Goal: Task Accomplishment & Management: Use online tool/utility

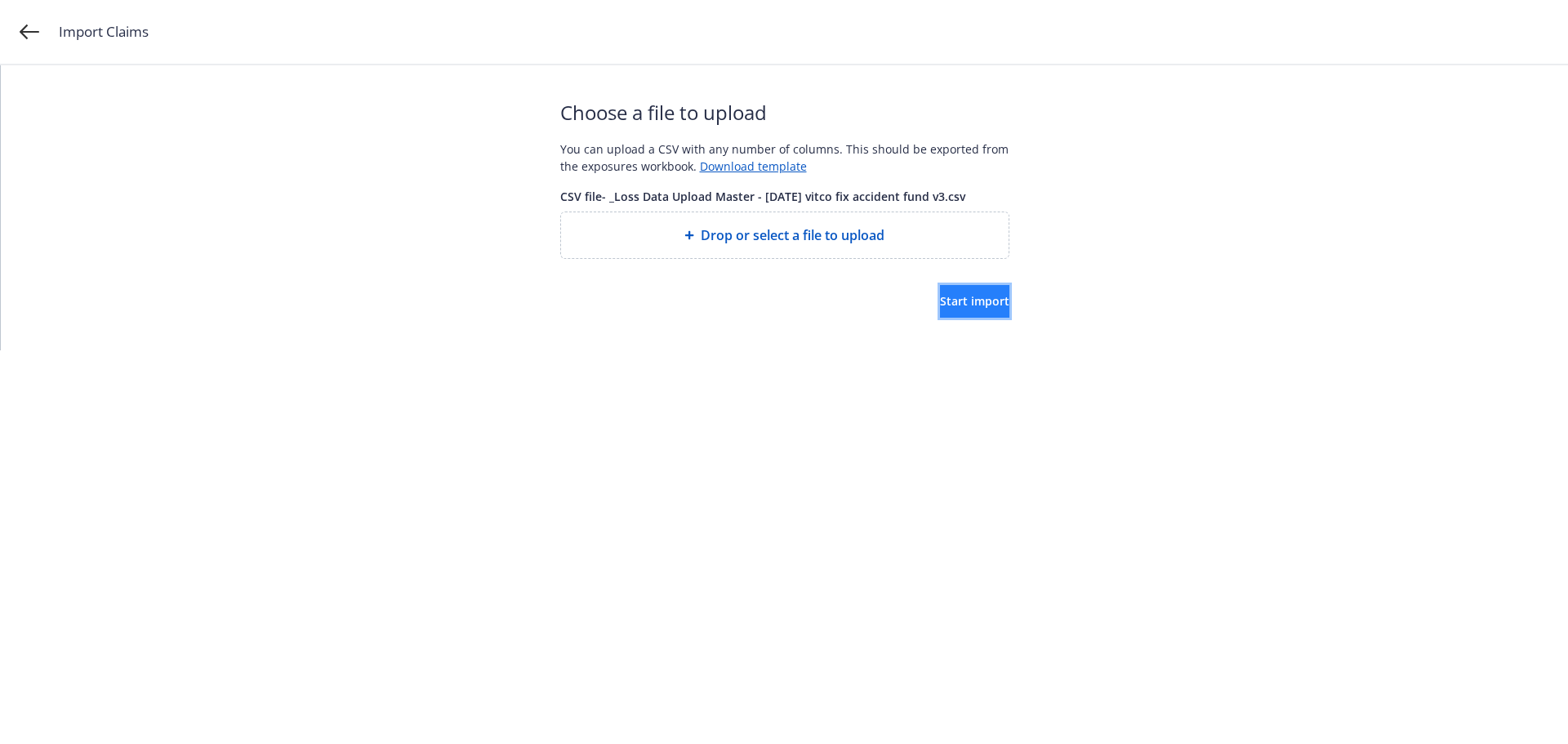
click at [940, 305] on span "Start import" at bounding box center [975, 301] width 69 height 16
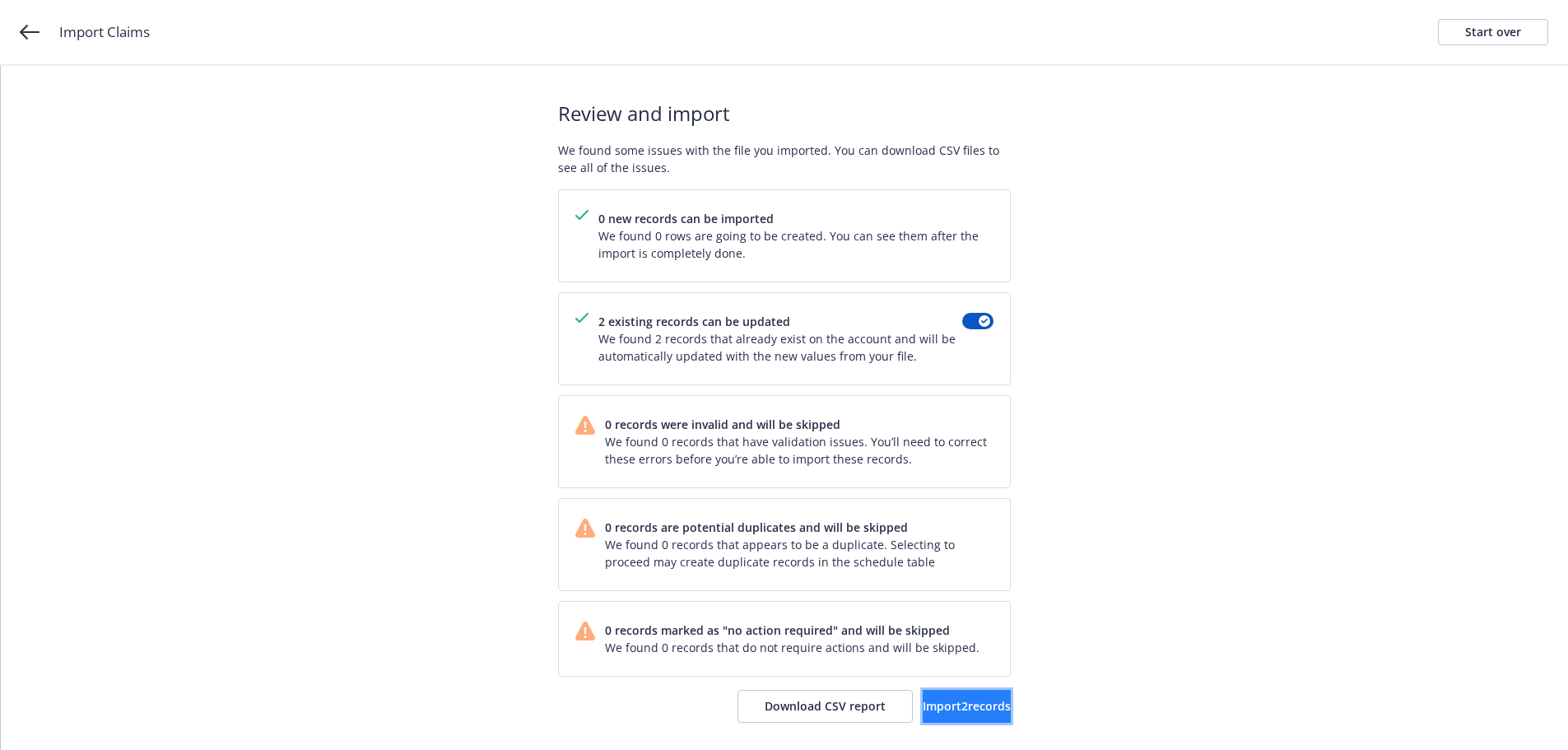
click at [960, 699] on span "Import 2 records" at bounding box center [967, 706] width 88 height 16
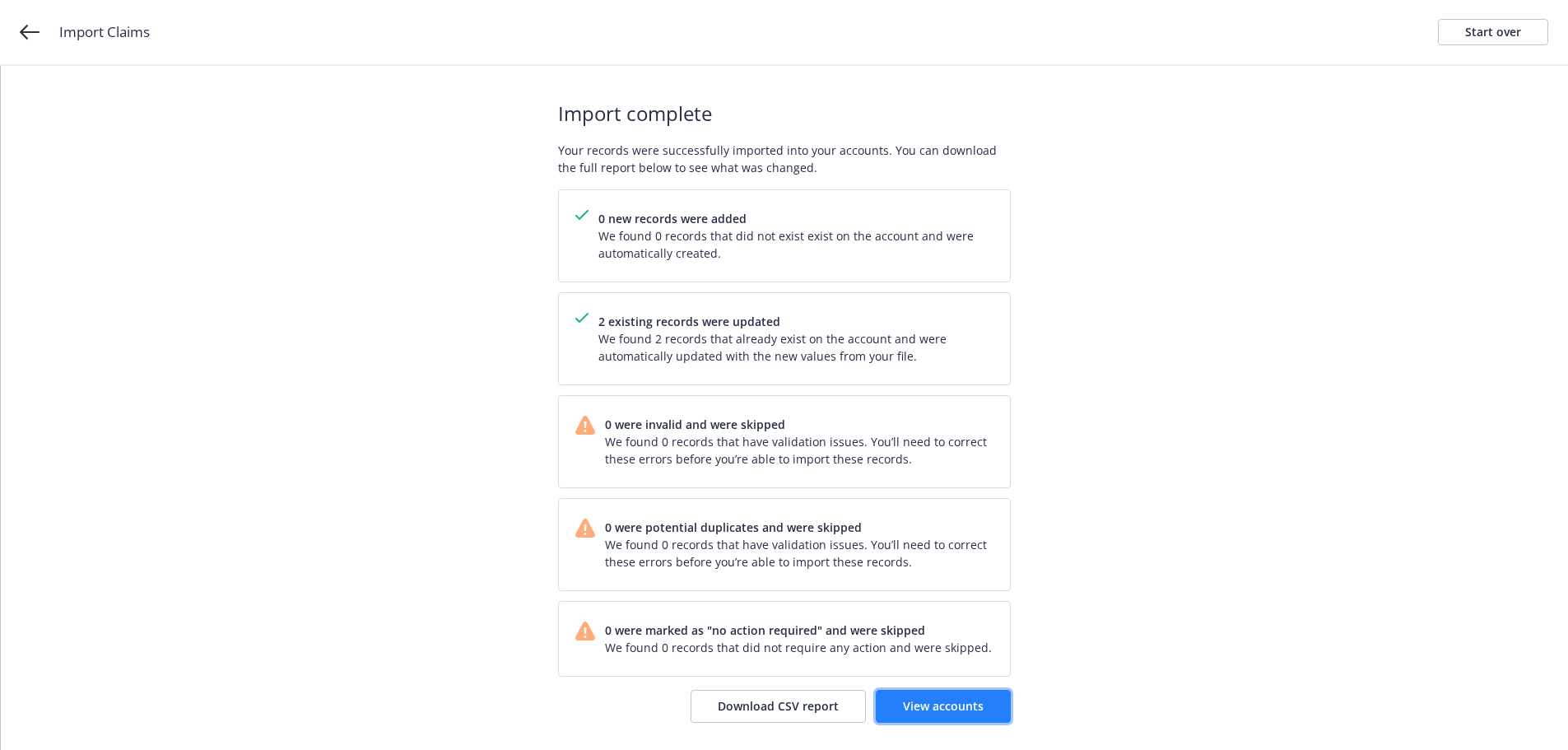
click at [953, 707] on span "View accounts" at bounding box center [943, 706] width 81 height 16
